Goal: Find specific page/section: Find specific page/section

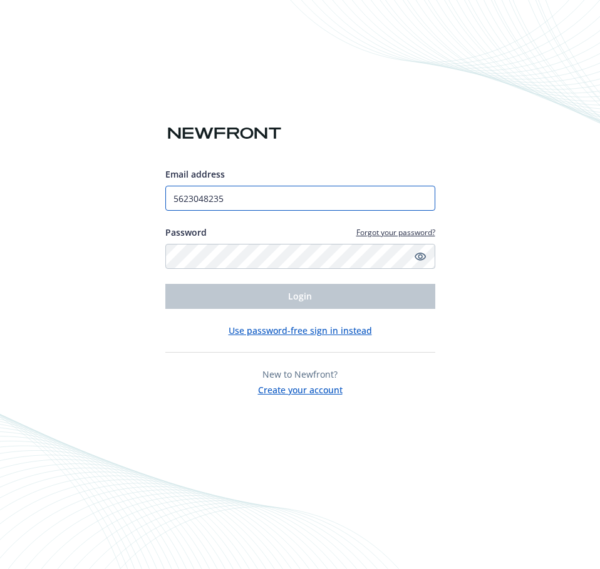
click at [258, 199] on input "5623048235" at bounding box center [300, 198] width 270 height 25
click at [257, 200] on input "5623048235" at bounding box center [300, 198] width 270 height 25
type input "[EMAIL_ADDRESS][PERSON_NAME][DOMAIN_NAME]"
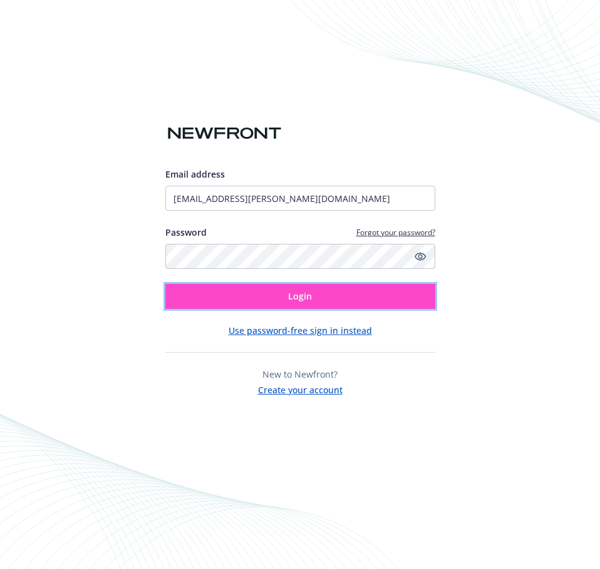
click at [279, 299] on button "Login" at bounding box center [300, 296] width 270 height 25
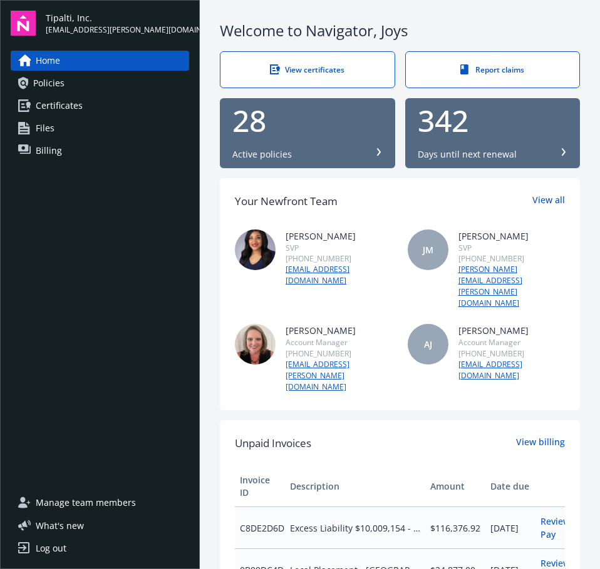
click at [106, 104] on link "Certificates" at bounding box center [100, 106] width 178 height 20
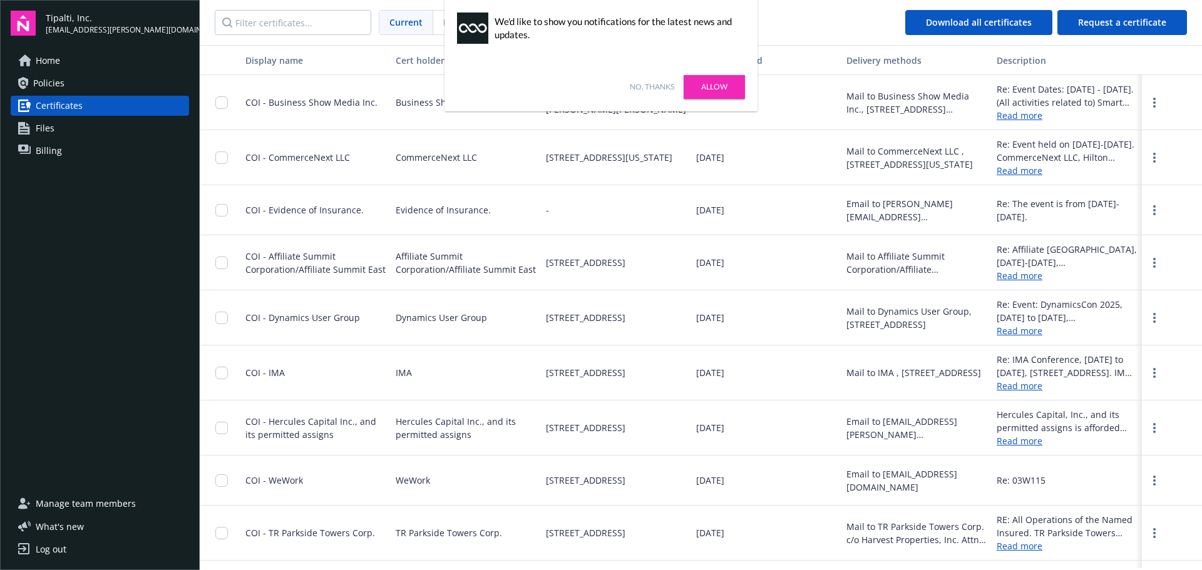
click at [599, 82] on link "No, thanks" at bounding box center [652, 86] width 44 height 11
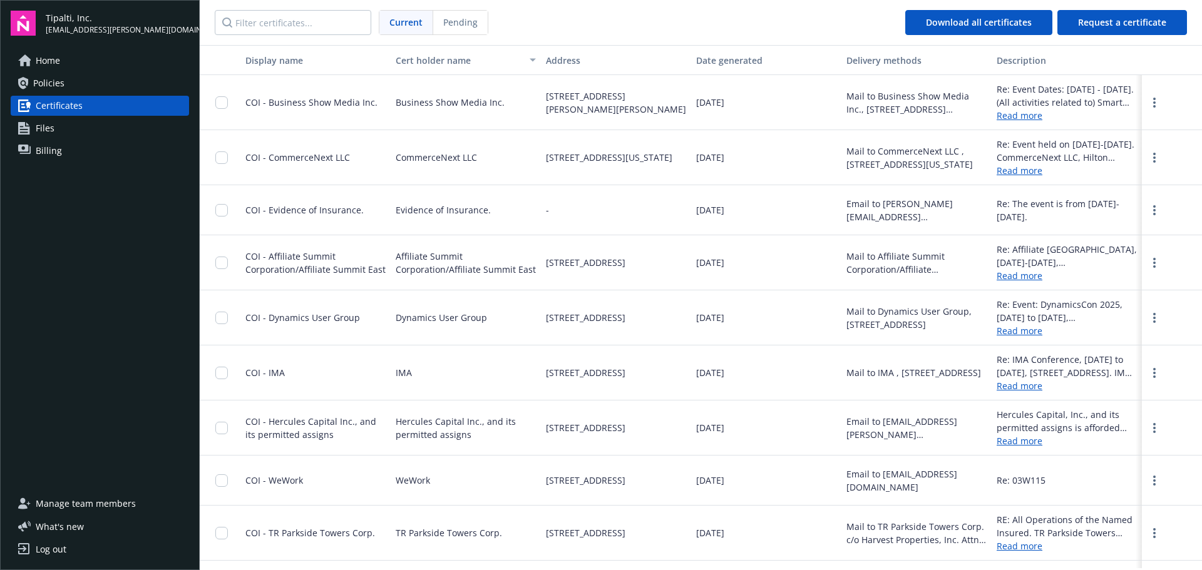
scroll to position [63, 0]
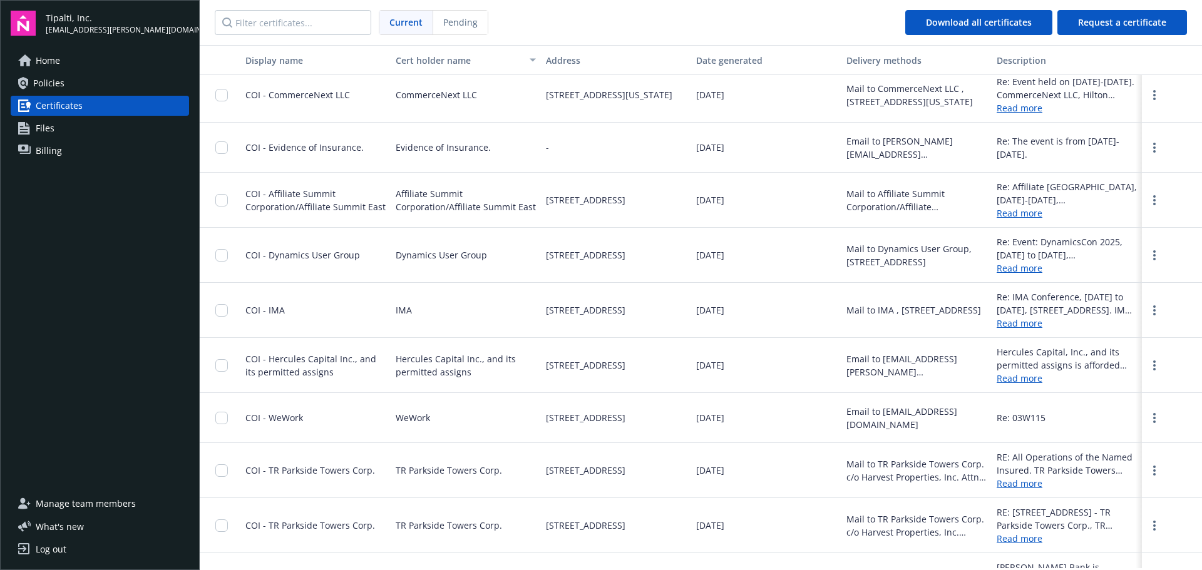
click at [599, 380] on link "Read more" at bounding box center [1066, 378] width 140 height 13
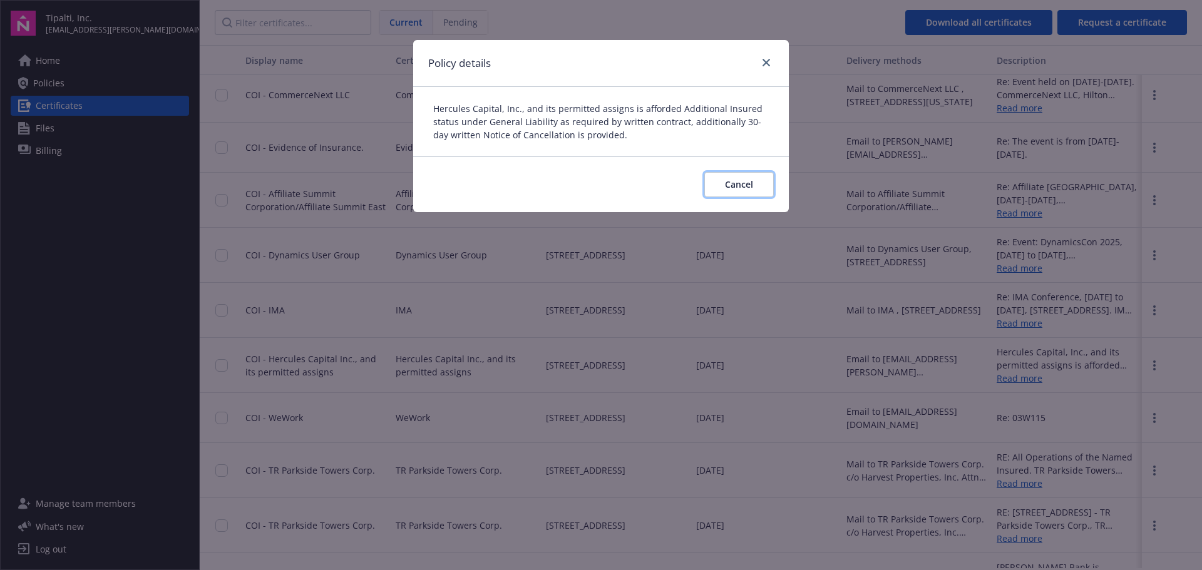
click at [599, 183] on span "Cancel" at bounding box center [739, 184] width 28 height 12
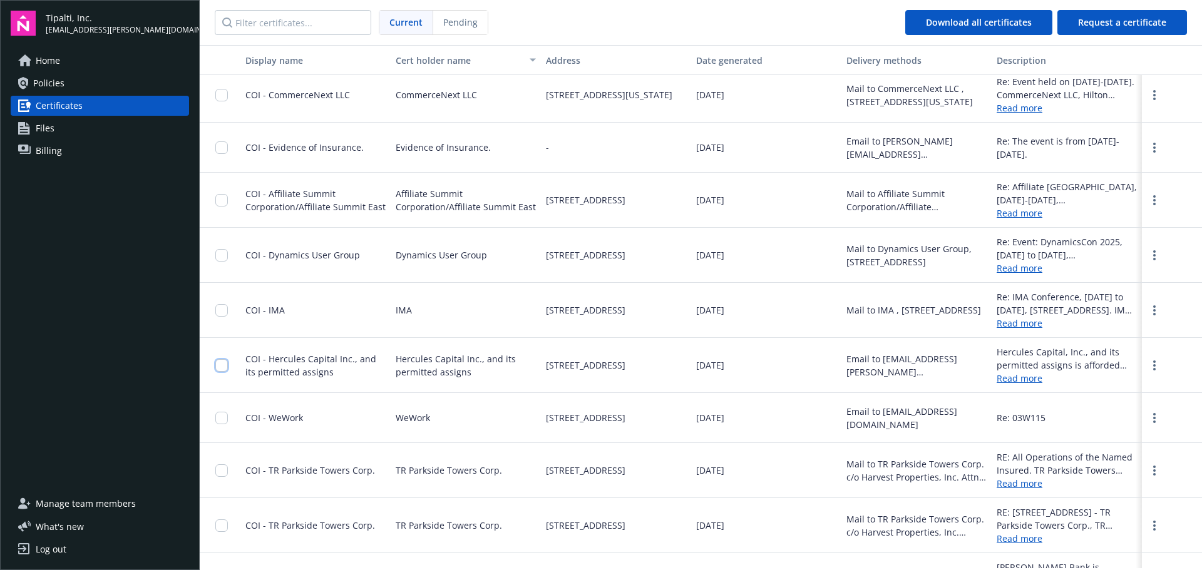
click at [220, 365] on input "checkbox" at bounding box center [221, 365] width 13 height 13
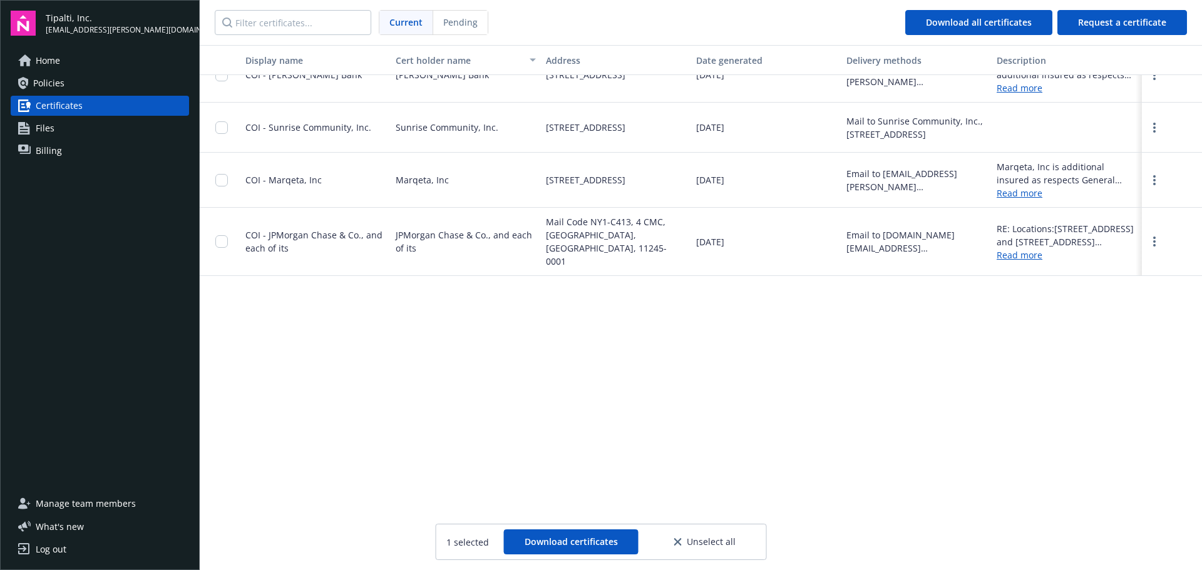
scroll to position [140, 0]
